Goal: Transaction & Acquisition: Purchase product/service

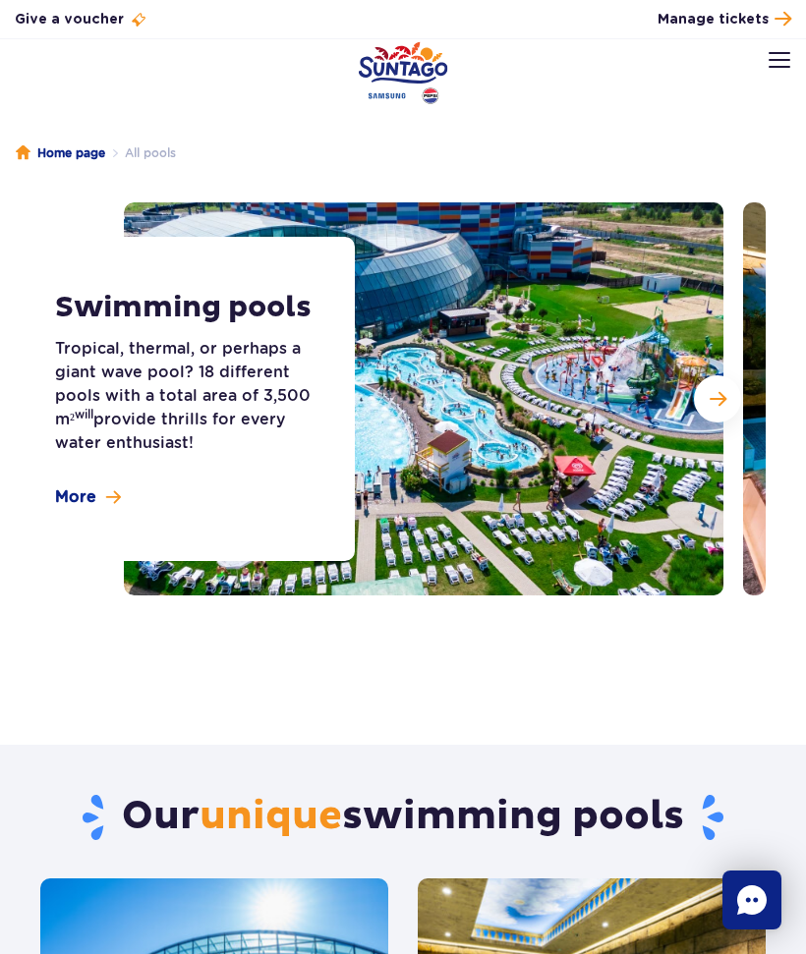
click at [770, 66] on img at bounding box center [779, 60] width 22 height 16
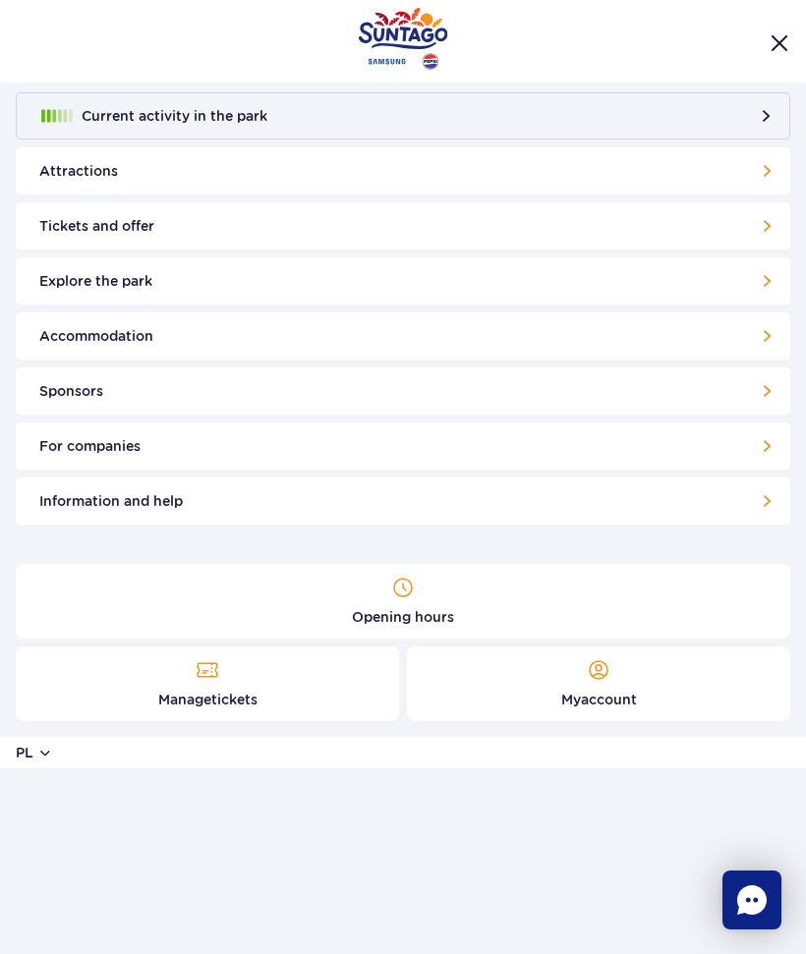
click at [162, 165] on link "Attractions" at bounding box center [403, 170] width 774 height 47
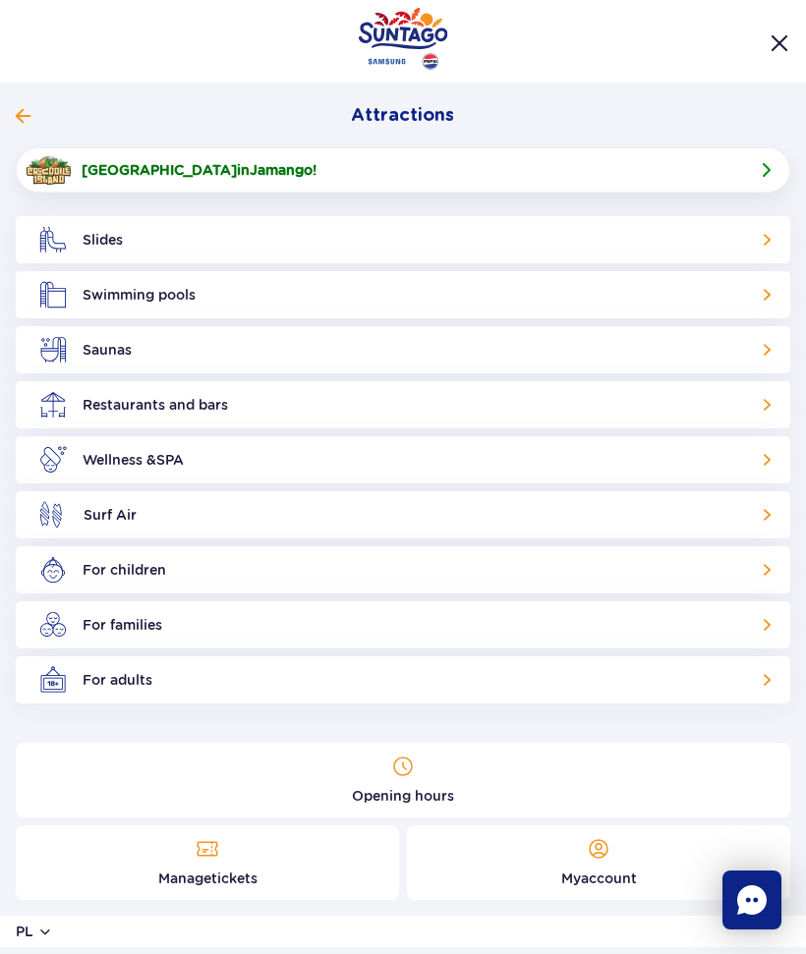
click at [38, 126] on button "Attractions" at bounding box center [395, 116] width 759 height 24
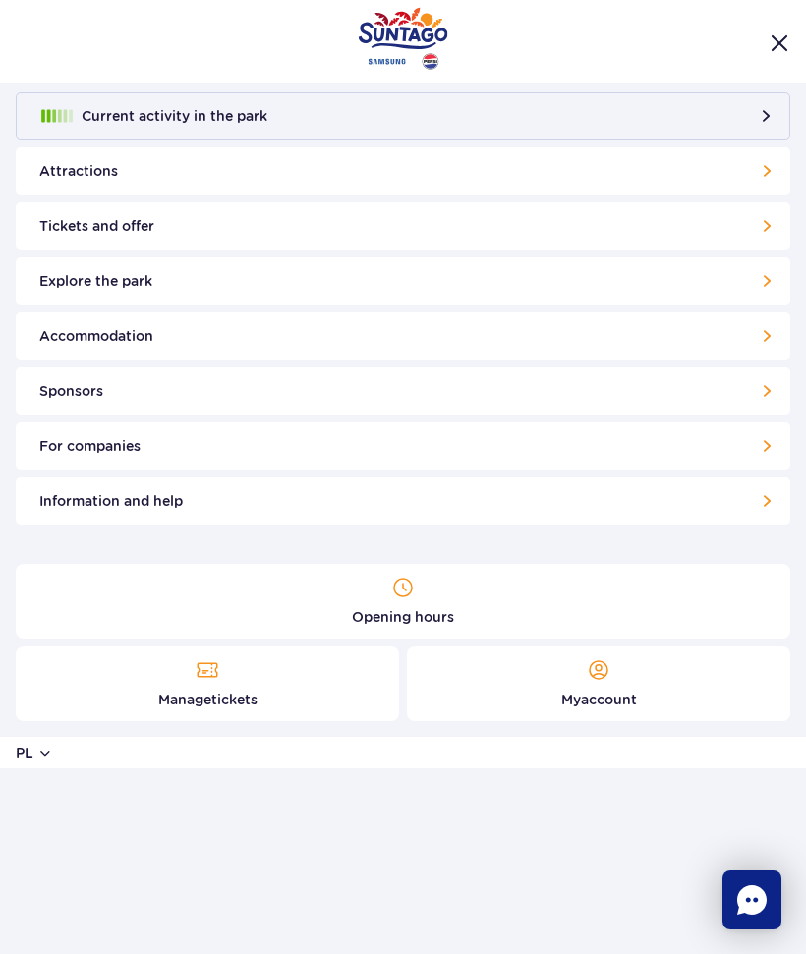
click at [249, 228] on link "Tickets and offer" at bounding box center [403, 225] width 774 height 47
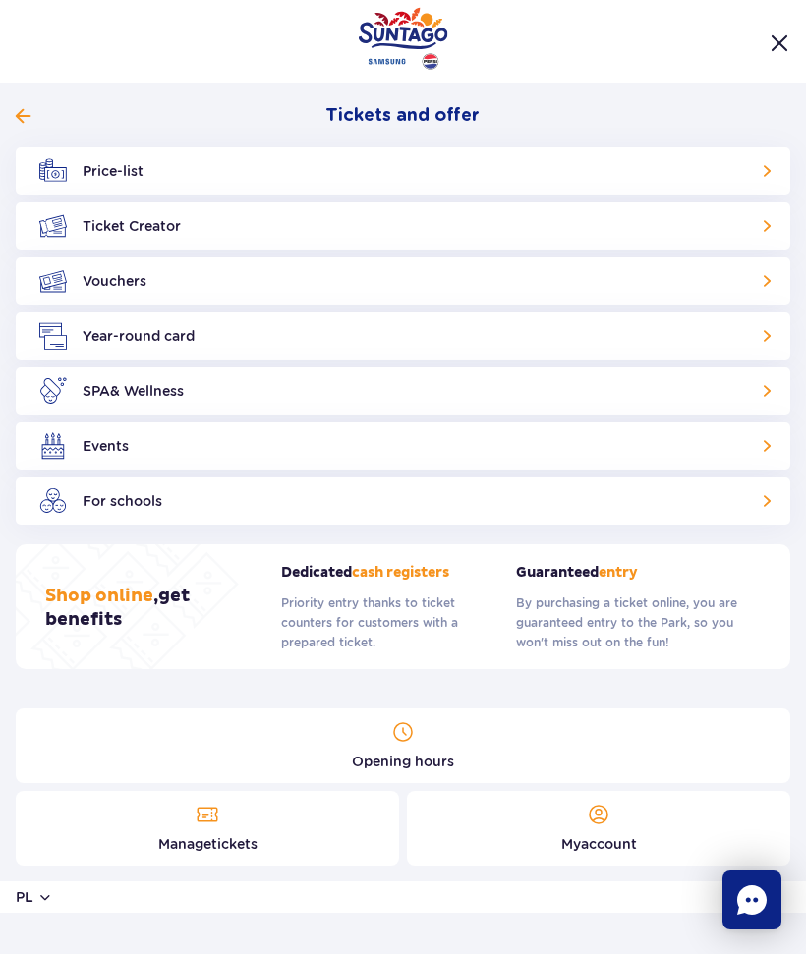
click at [764, 157] on link "Price-list" at bounding box center [403, 170] width 774 height 47
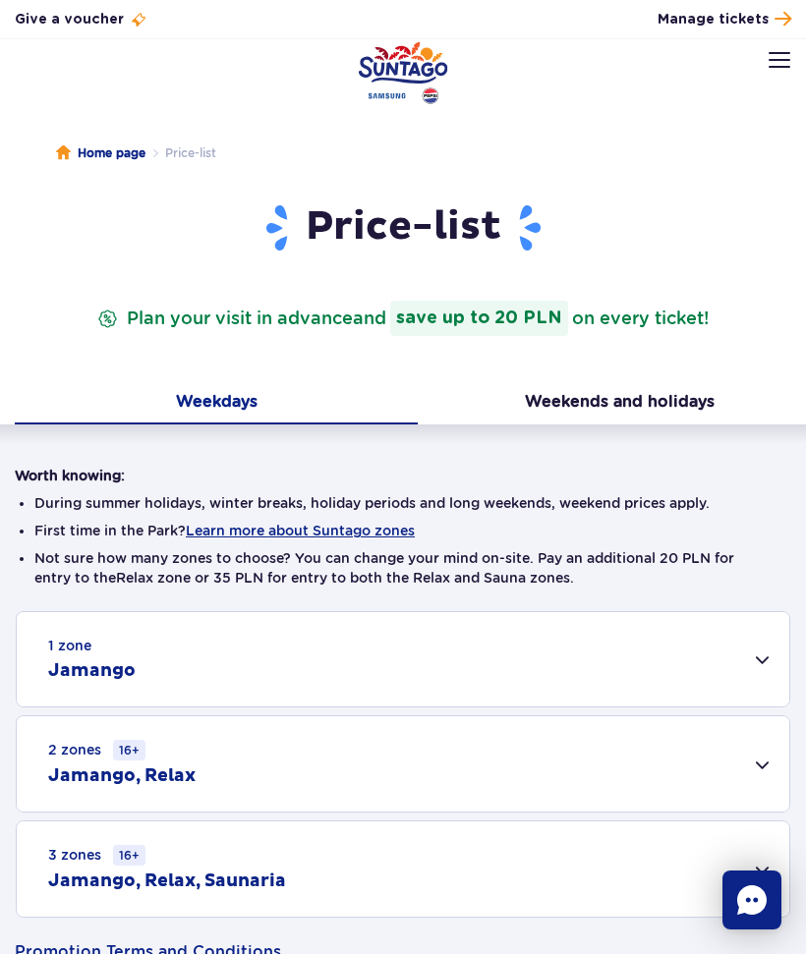
click at [689, 399] on font "Weekends and holidays" at bounding box center [620, 401] width 190 height 19
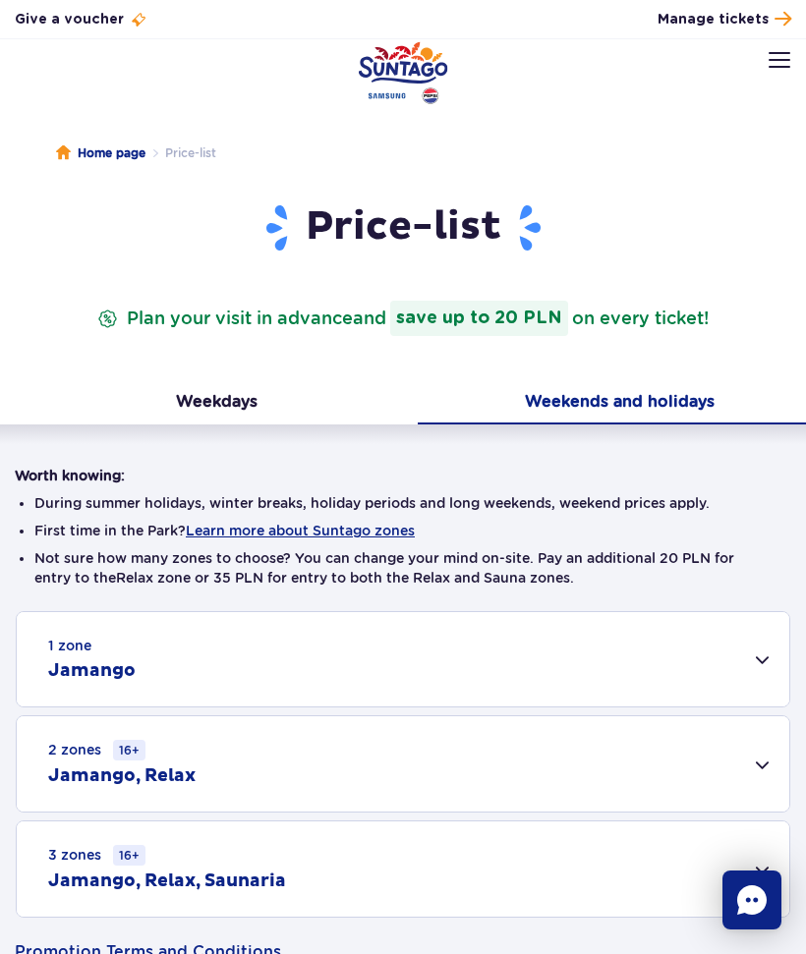
click at [747, 660] on div "1 zone Jamango" at bounding box center [403, 659] width 772 height 94
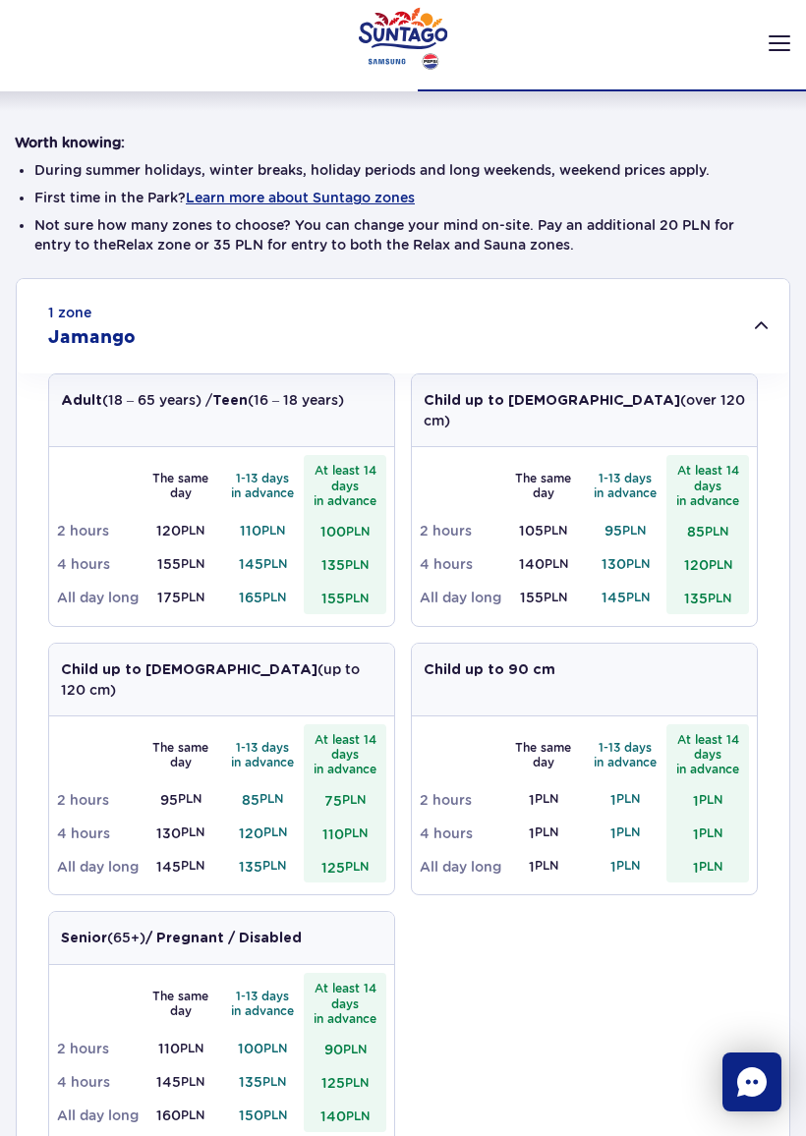
scroll to position [331, 0]
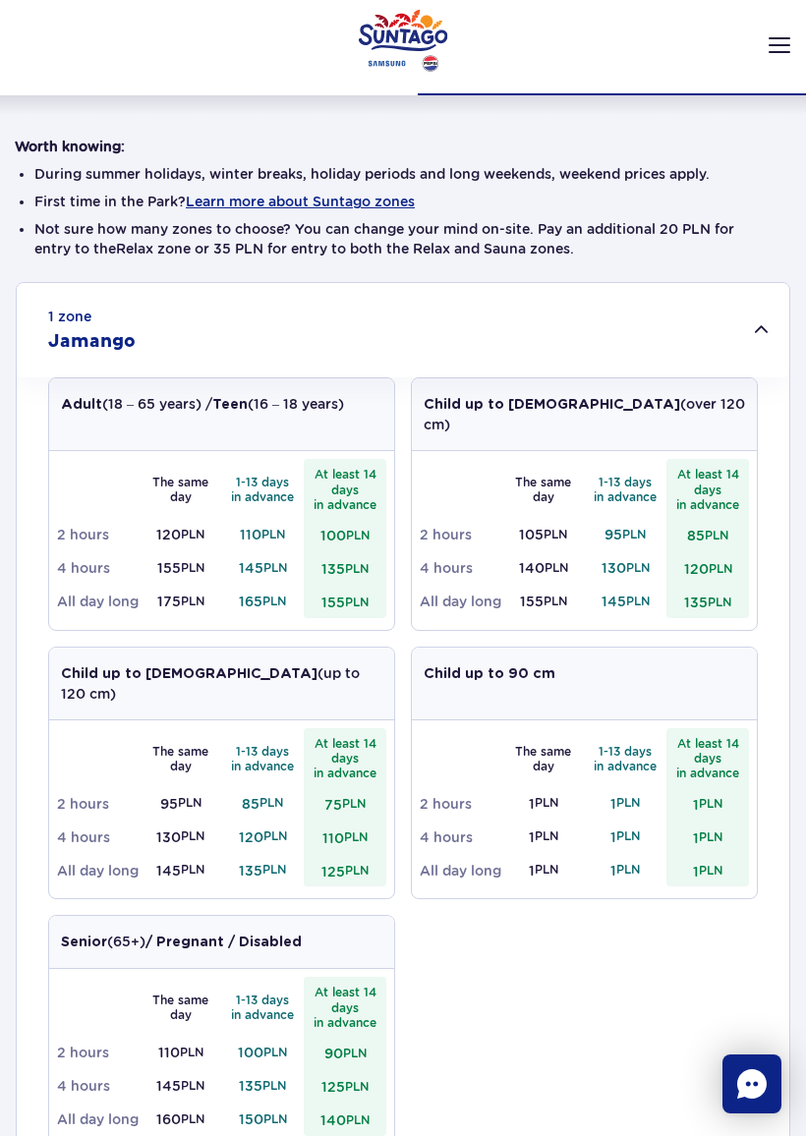
click at [774, 307] on div "1 zone Jamango" at bounding box center [403, 328] width 772 height 94
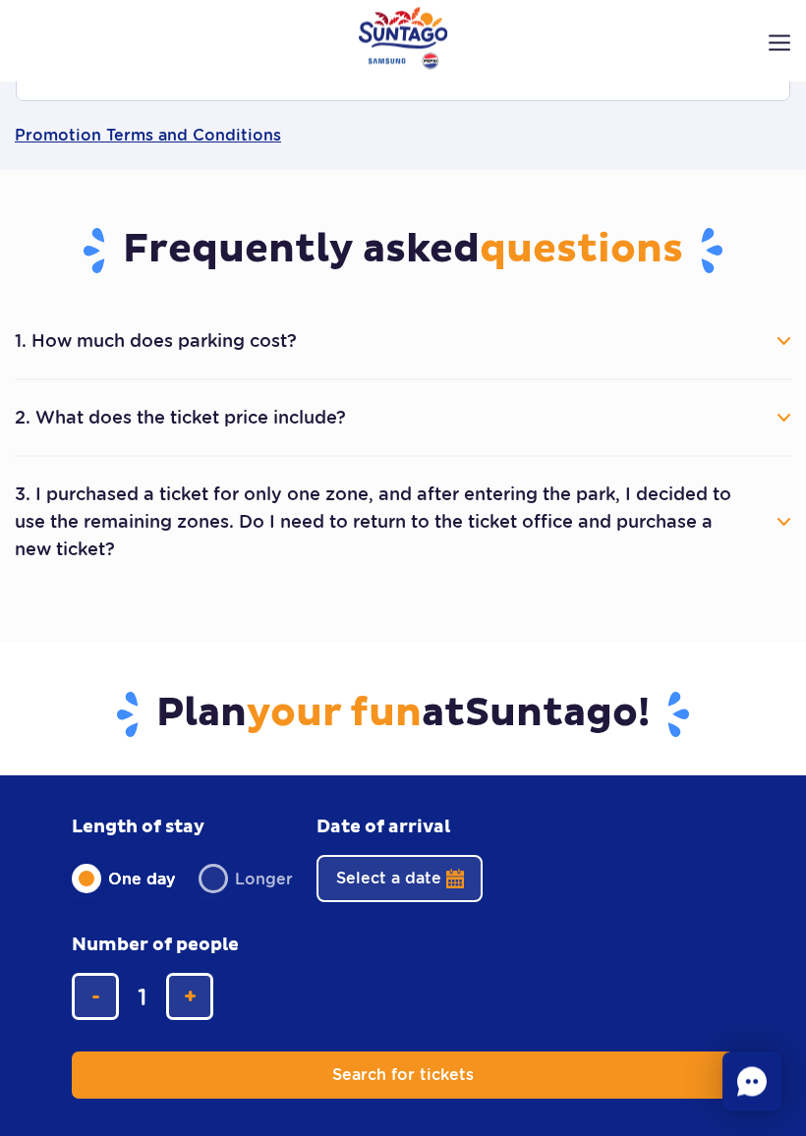
scroll to position [819, 0]
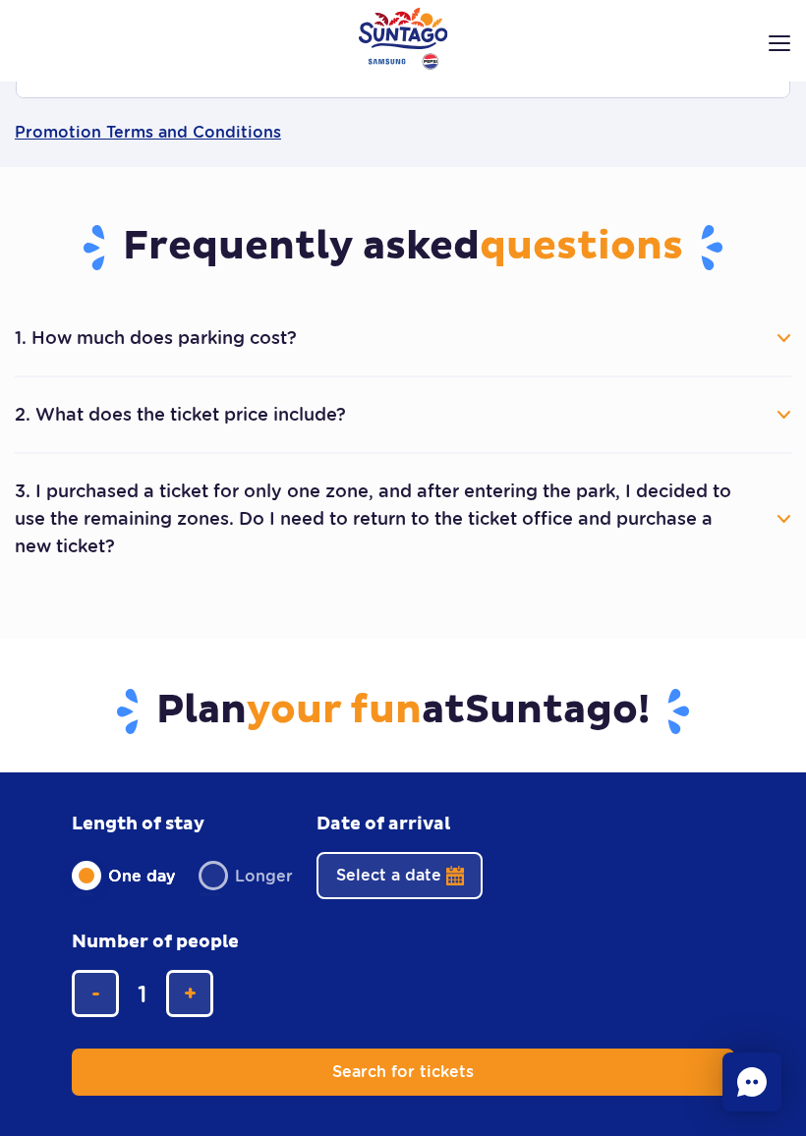
click at [197, 993] on span "add a ticket" at bounding box center [190, 993] width 13 height 0
click at [195, 993] on span "add a ticket" at bounding box center [190, 993] width 13 height 0
type input "3"
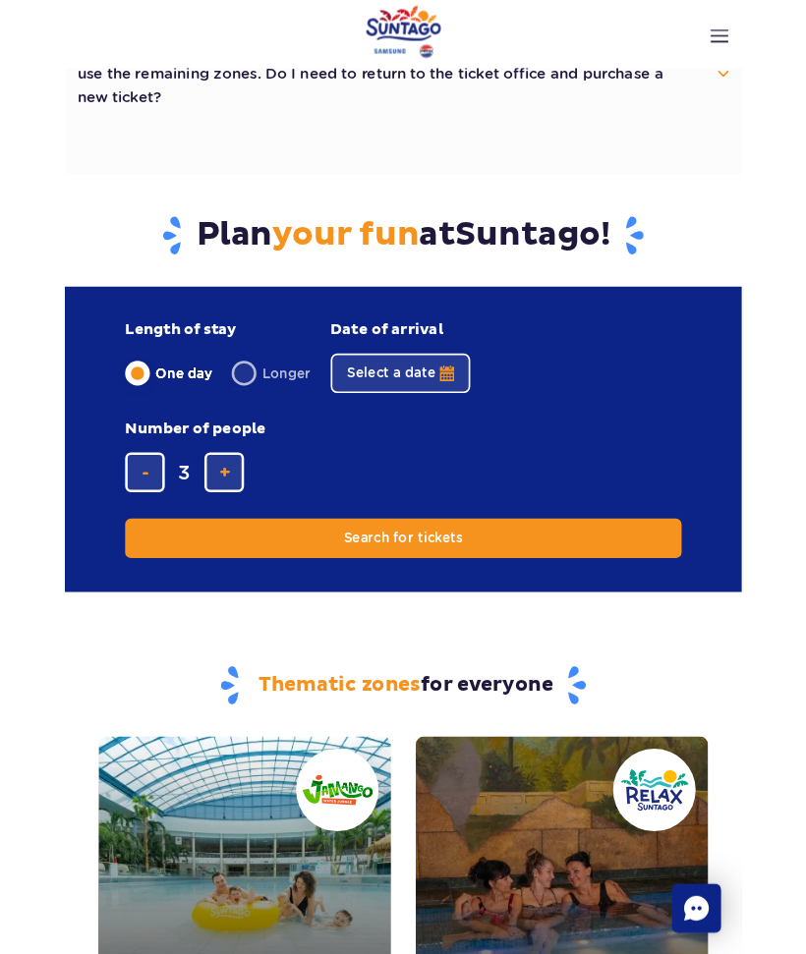
scroll to position [1249, 0]
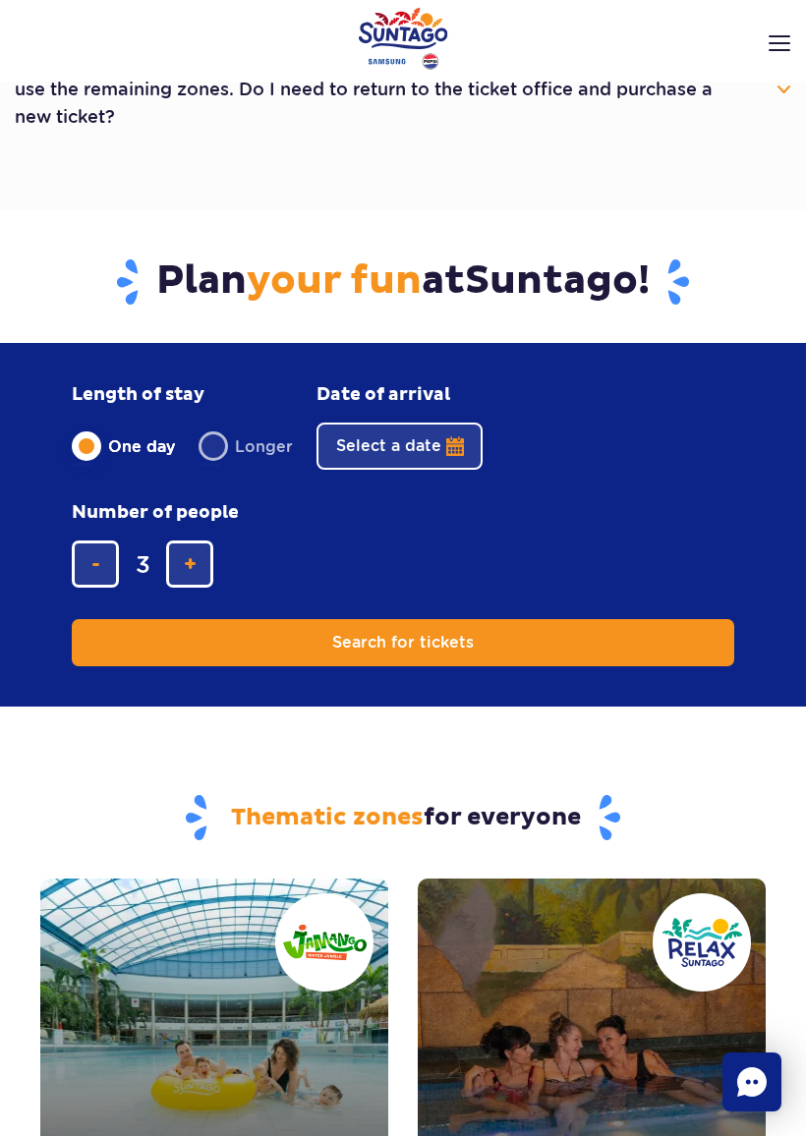
click at [664, 636] on button "Search for tickets" at bounding box center [403, 642] width 662 height 47
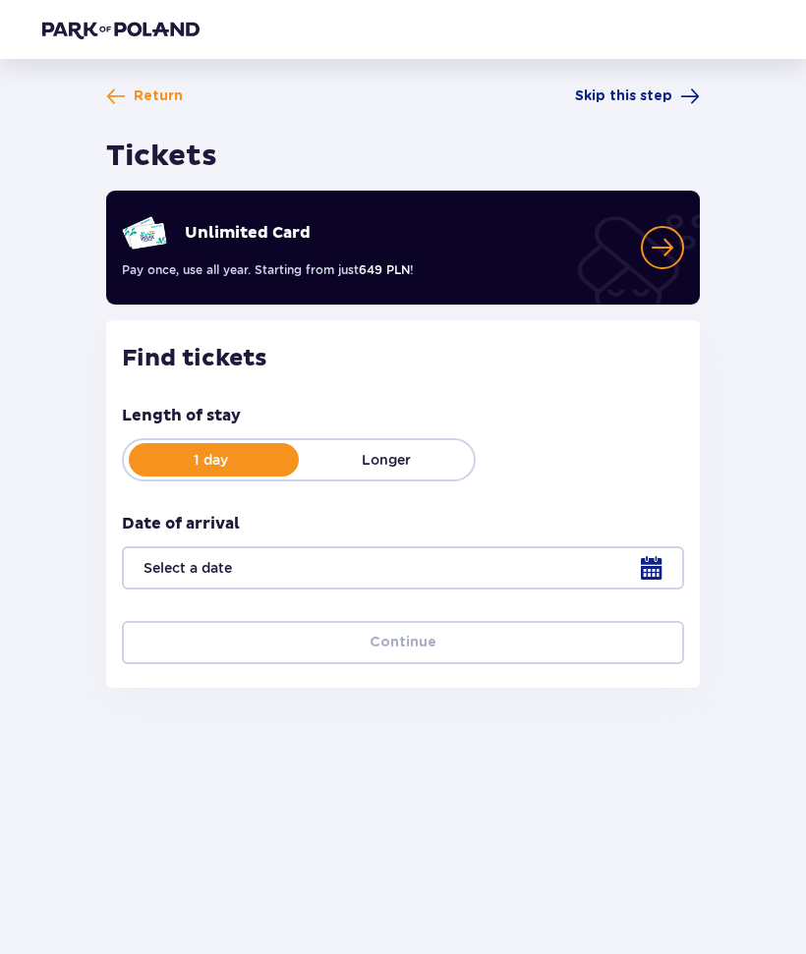
click at [656, 568] on div at bounding box center [403, 567] width 562 height 43
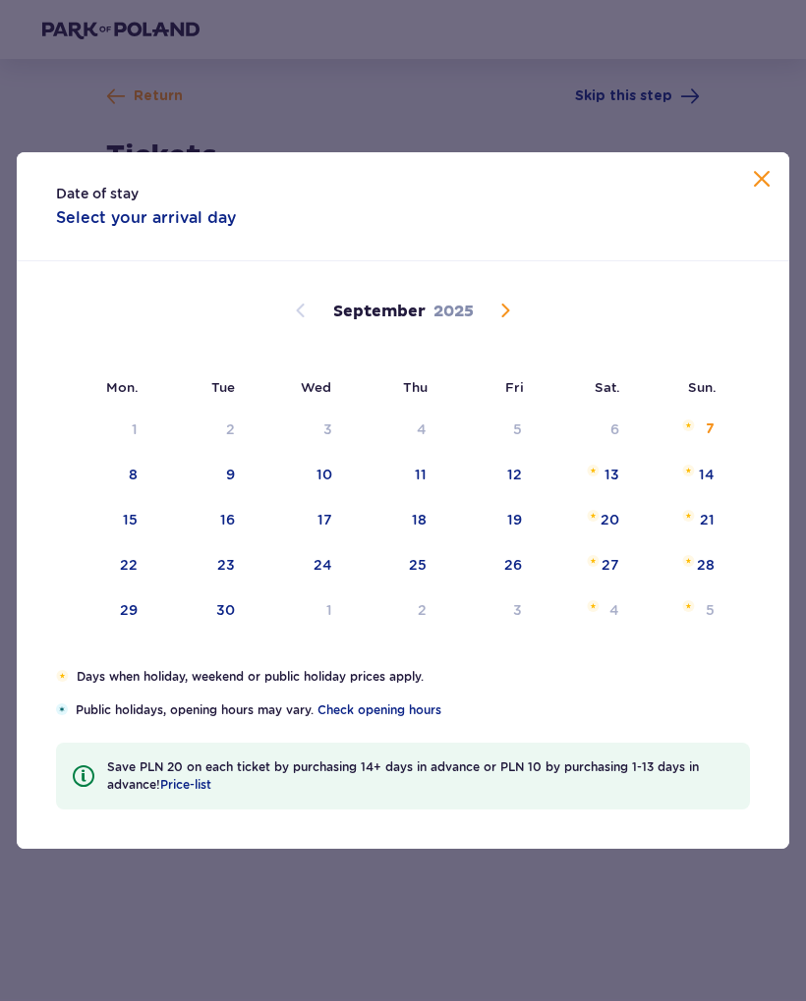
click at [694, 420] on img "Sunday, September 7, 2025" at bounding box center [688, 426] width 13 height 12
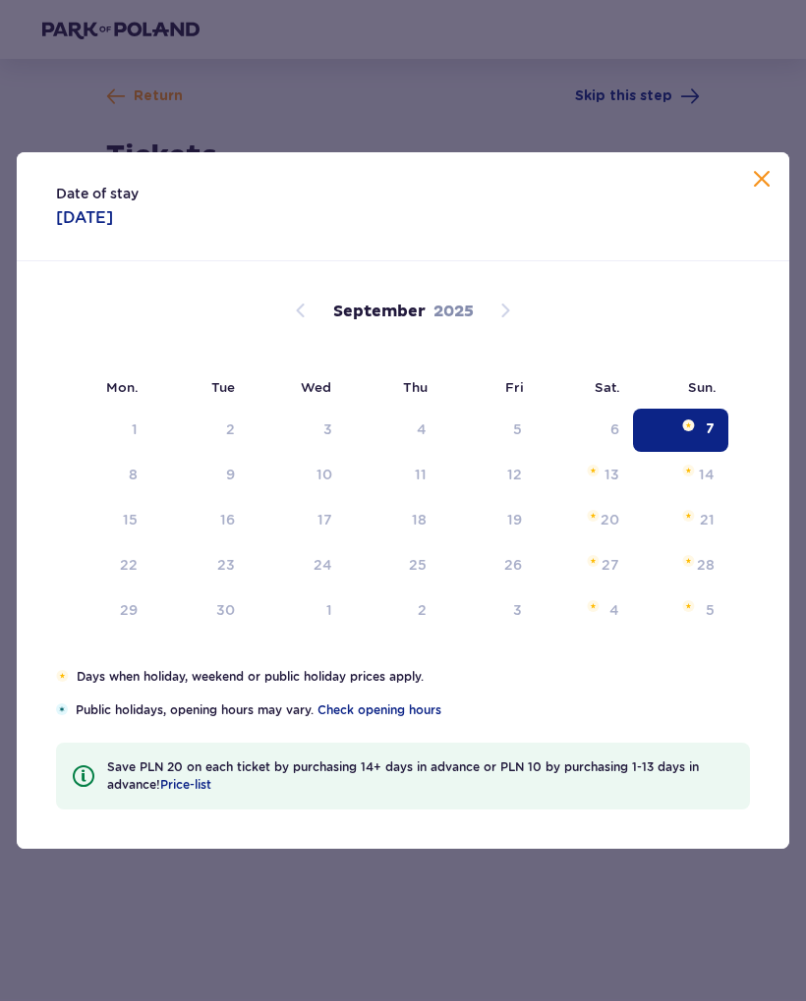
type input "07.09.25"
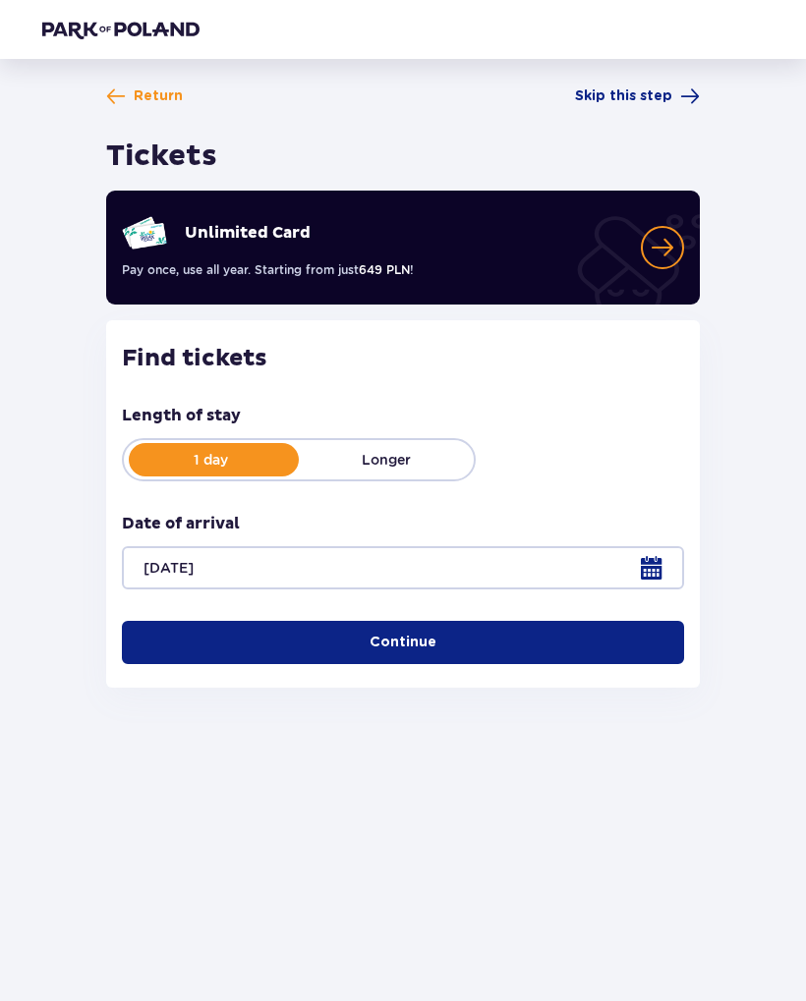
click at [583, 648] on button "Continue" at bounding box center [403, 642] width 562 height 43
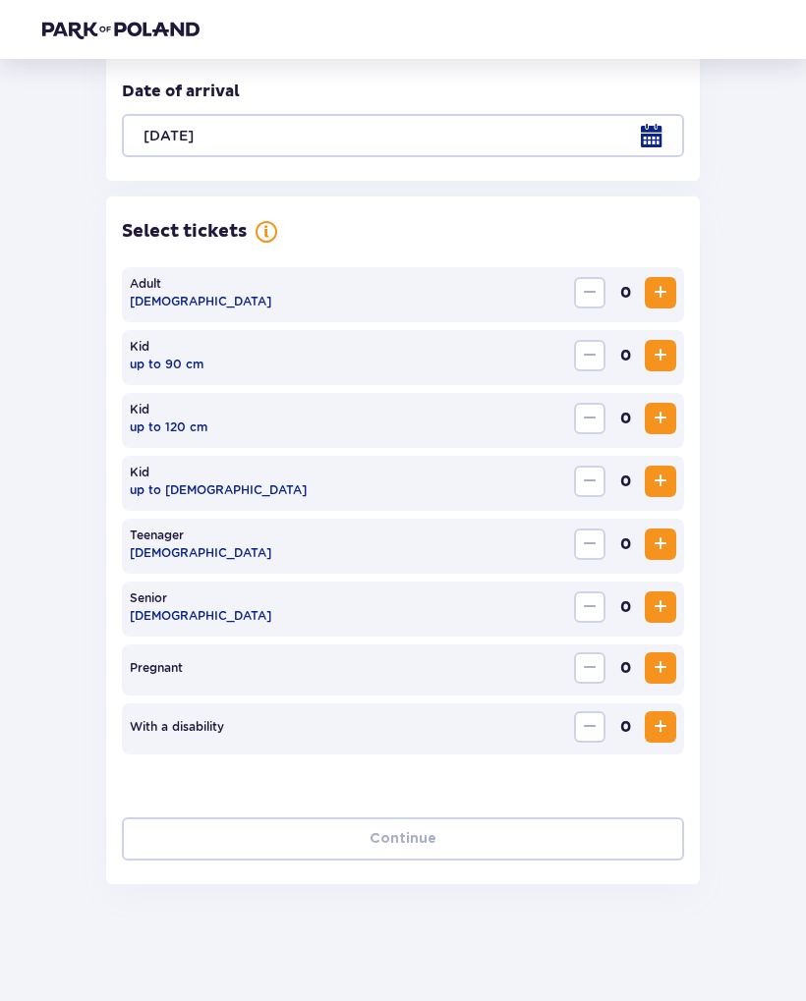
scroll to position [433, 0]
click at [655, 295] on span "Increase" at bounding box center [661, 292] width 24 height 24
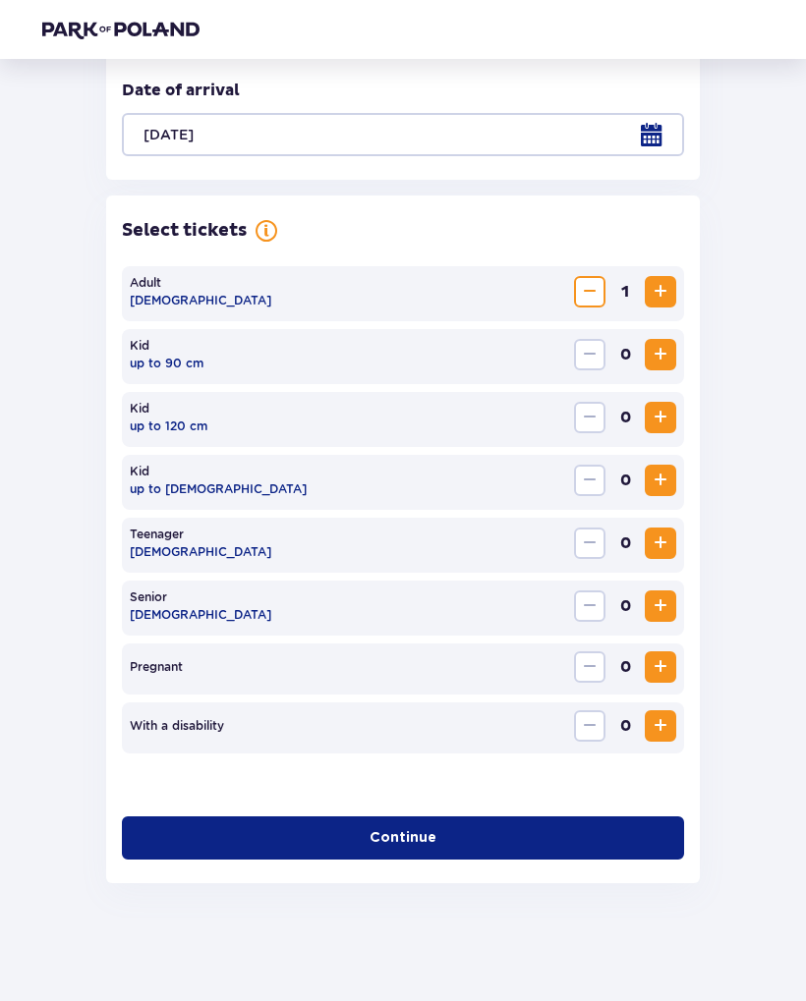
click at [664, 416] on span "Increase" at bounding box center [661, 418] width 24 height 24
click at [660, 417] on span "Increase" at bounding box center [661, 418] width 24 height 24
click at [631, 843] on button "Continue" at bounding box center [403, 838] width 562 height 43
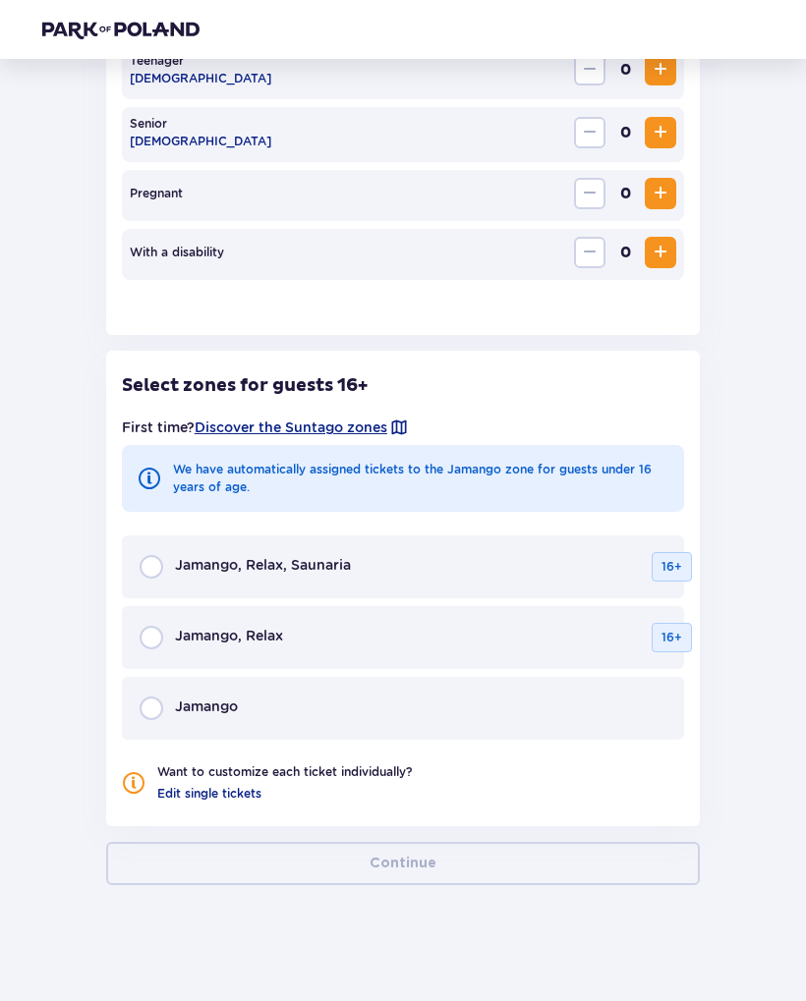
scroll to position [909, 0]
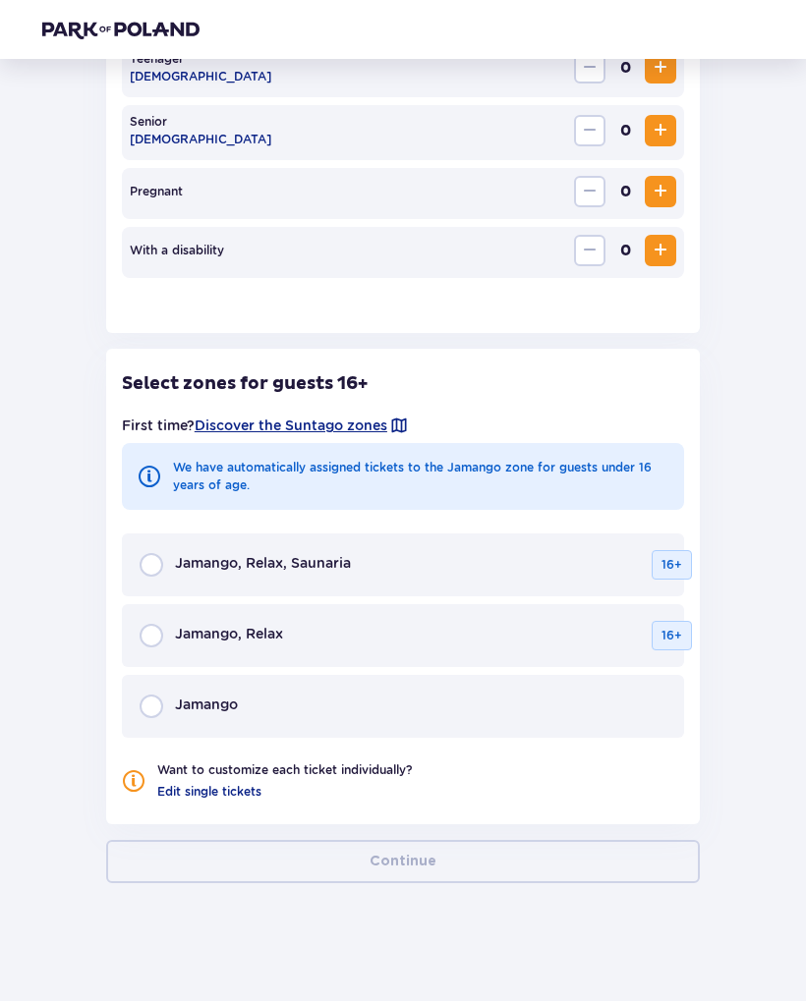
click at [141, 709] on input "radio" at bounding box center [152, 707] width 24 height 24
radio input "true"
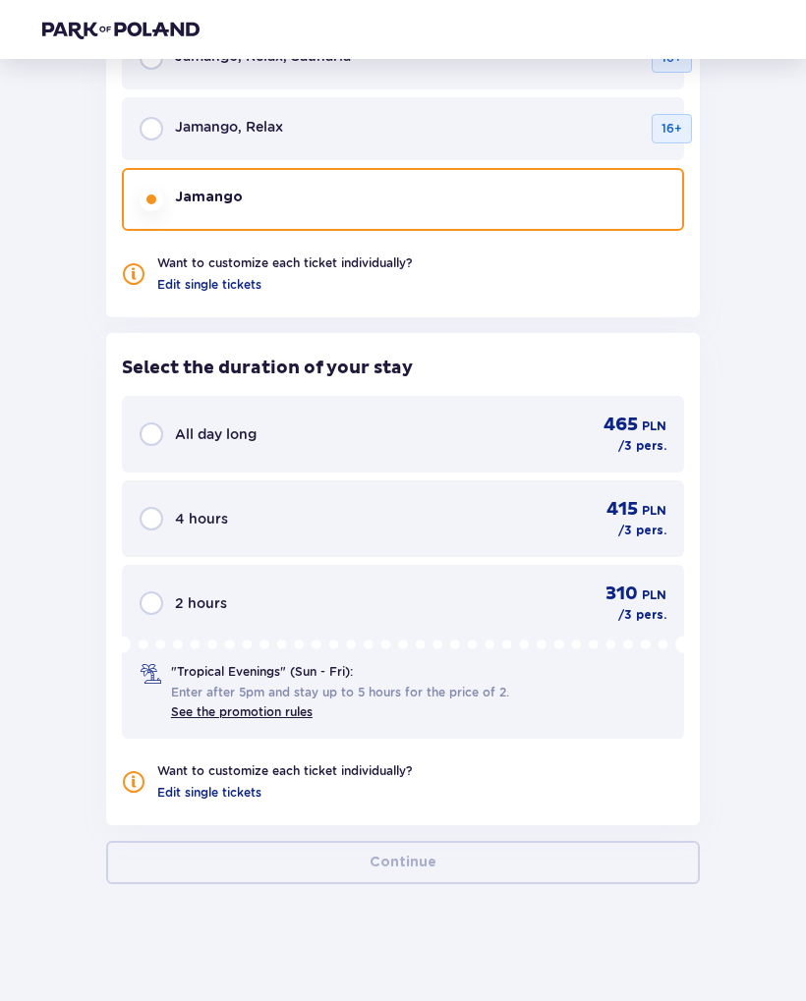
scroll to position [1417, 0]
click at [150, 439] on input "radio" at bounding box center [152, 434] width 24 height 24
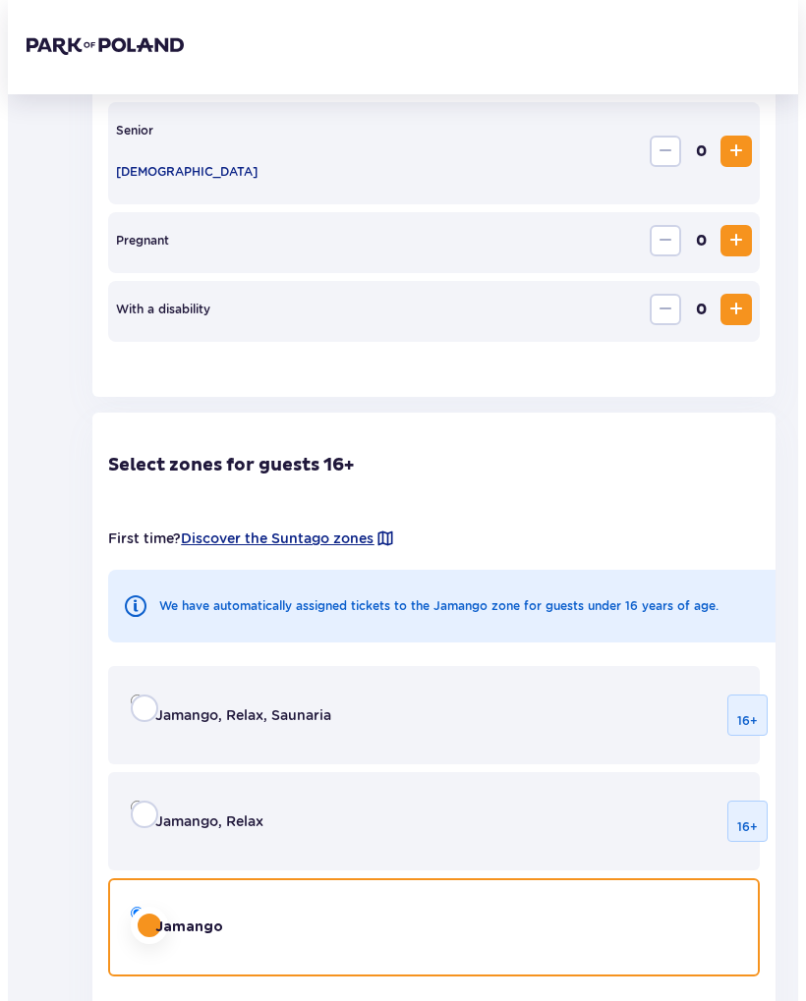
scroll to position [0, 0]
